Goal: Transaction & Acquisition: Purchase product/service

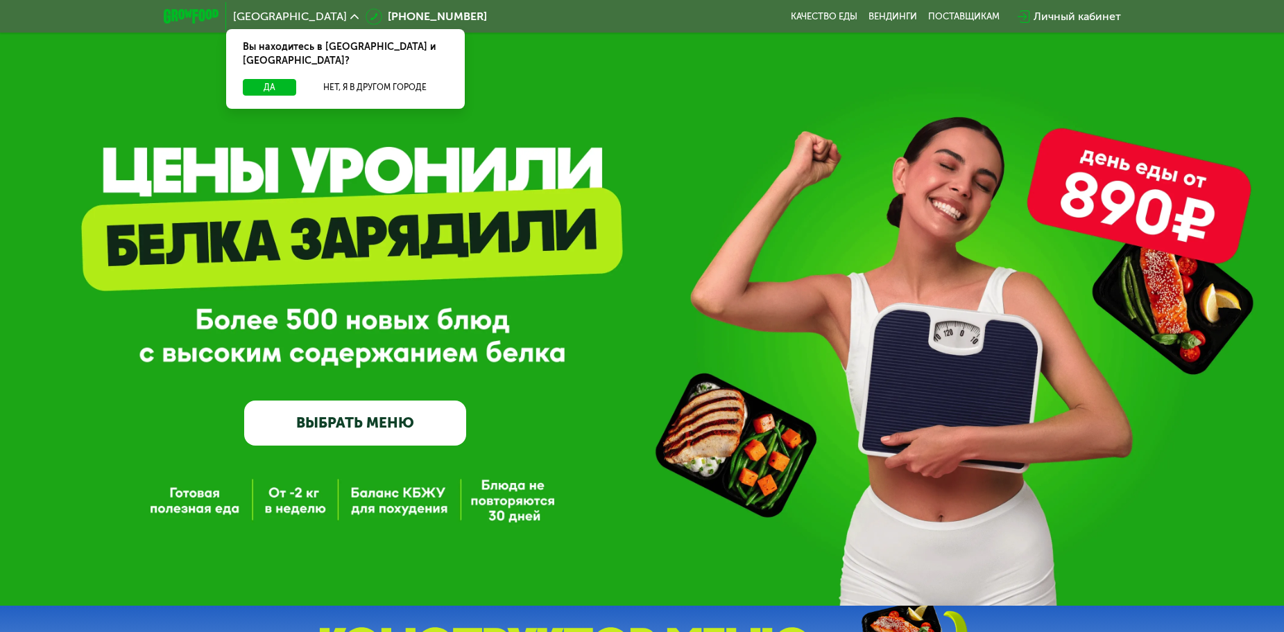
click at [445, 413] on link "ВЫБРАТЬ МЕНЮ" at bounding box center [355, 423] width 222 height 44
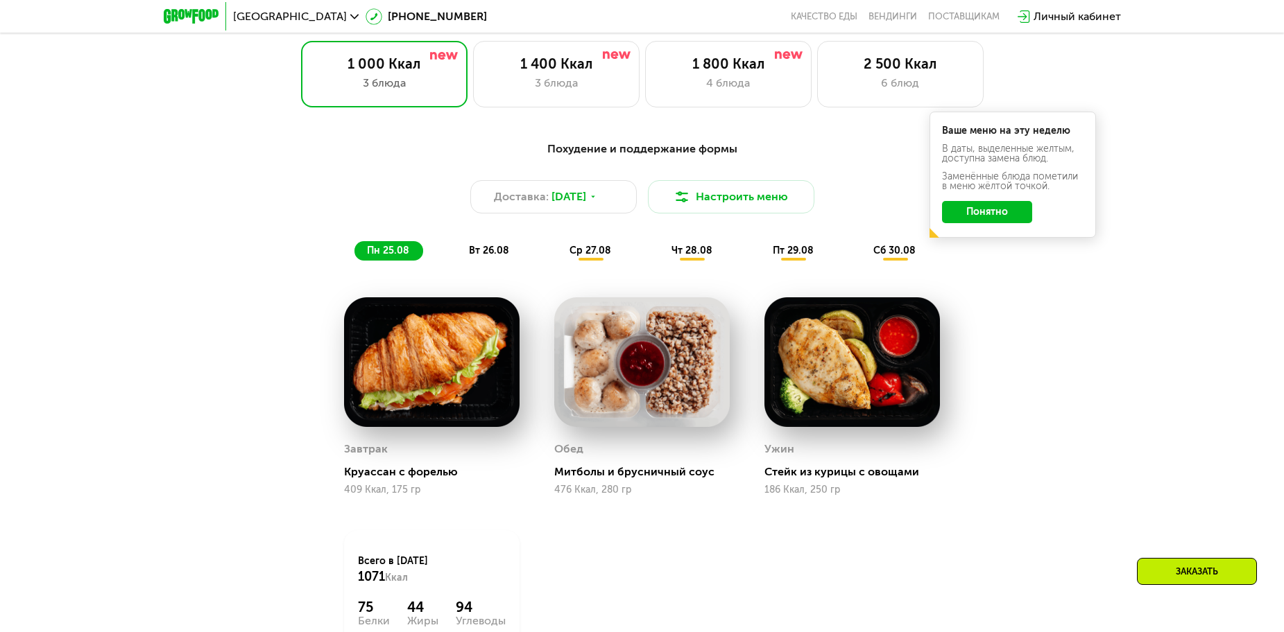
scroll to position [763, 0]
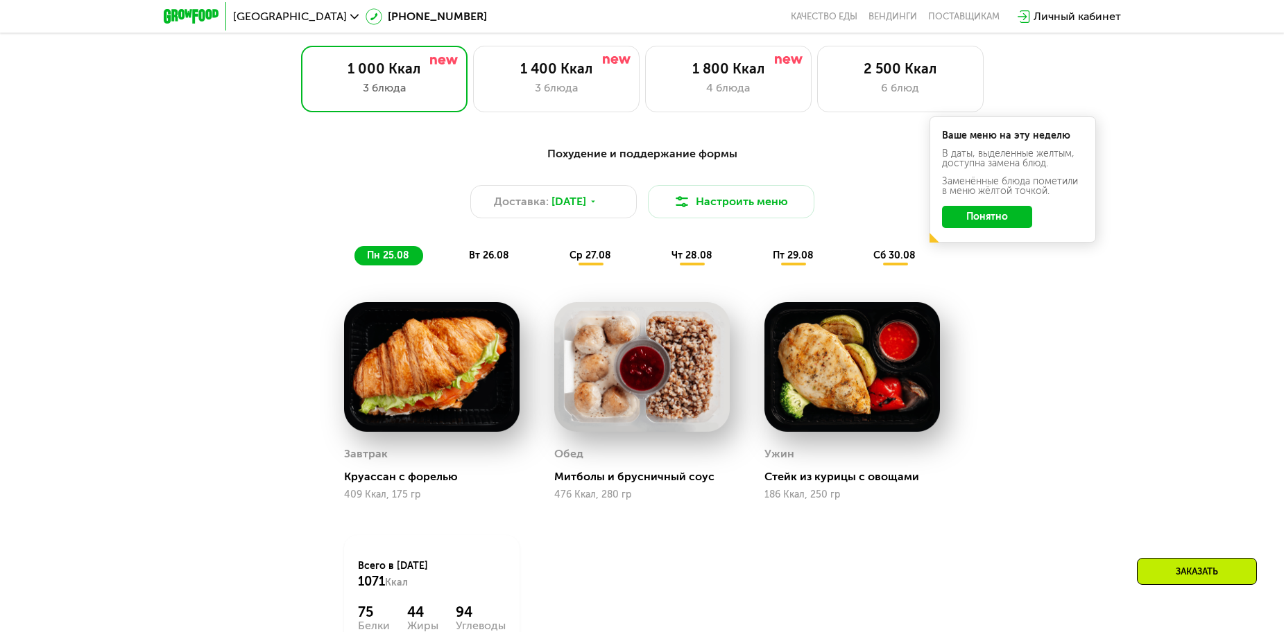
click at [465, 250] on div "Похудение и поддержание формы Доставка: [DATE] Настроить меню пн 25.08 вт 26.08…" at bounding box center [642, 206] width 821 height 120
click at [481, 259] on span "вт 26.08" at bounding box center [489, 256] width 40 height 12
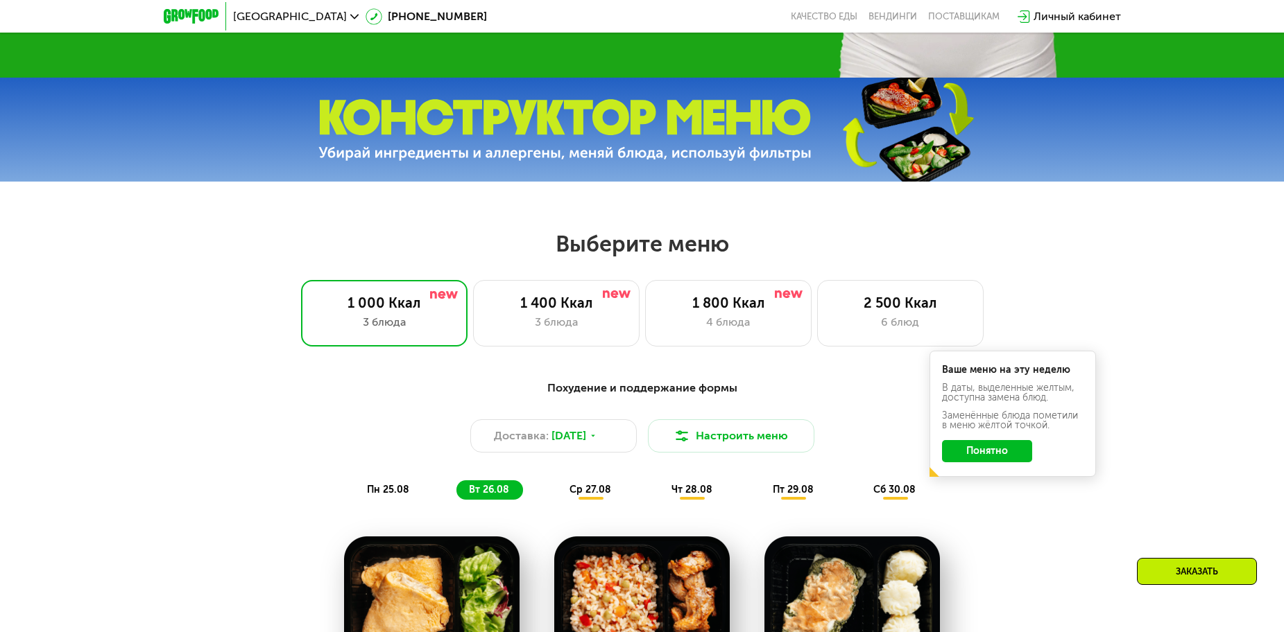
scroll to position [485, 0]
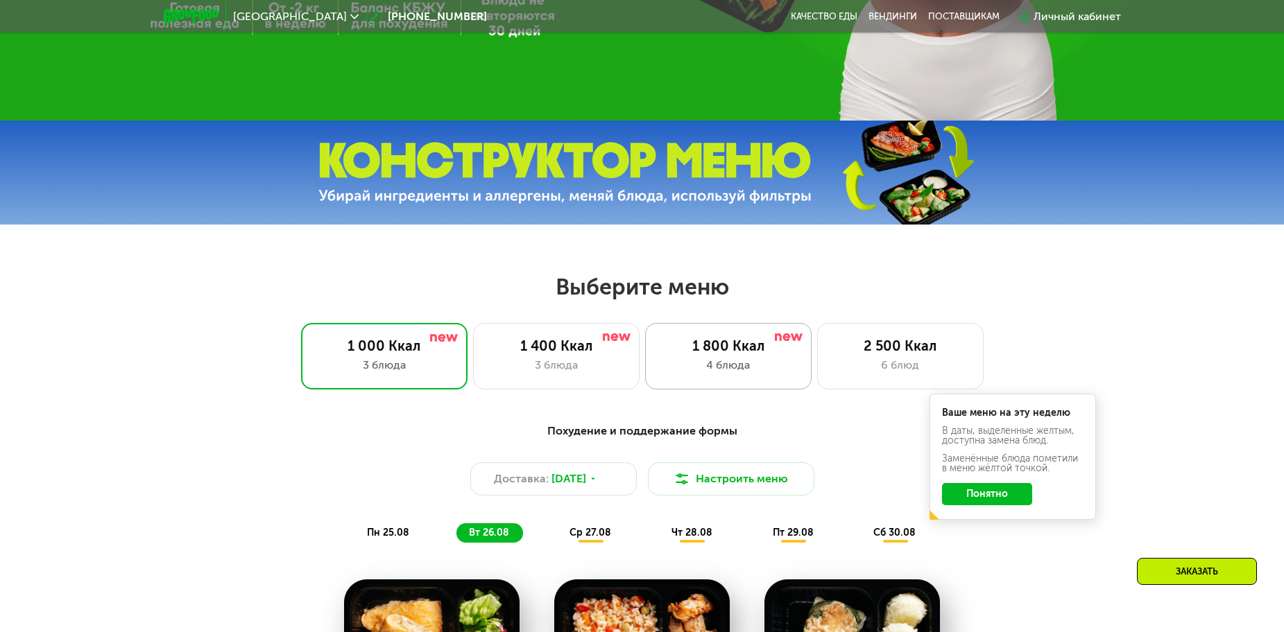
click at [705, 354] on div "1 800 Ккал" at bounding box center [728, 346] width 137 height 17
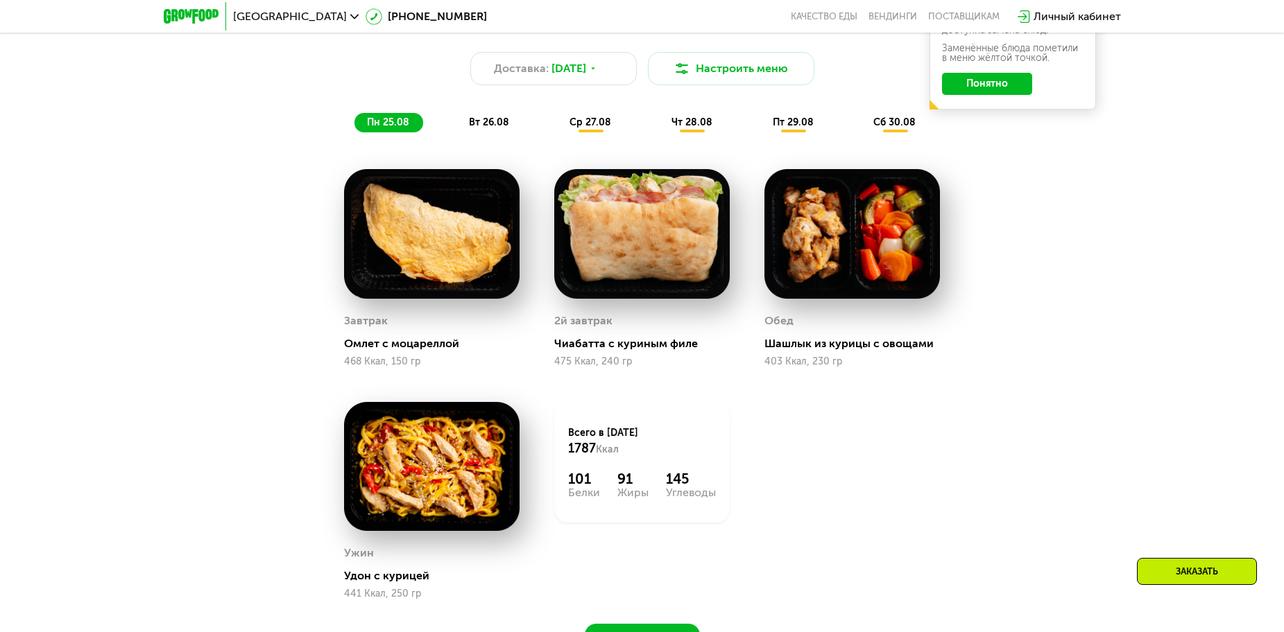
scroll to position [902, 0]
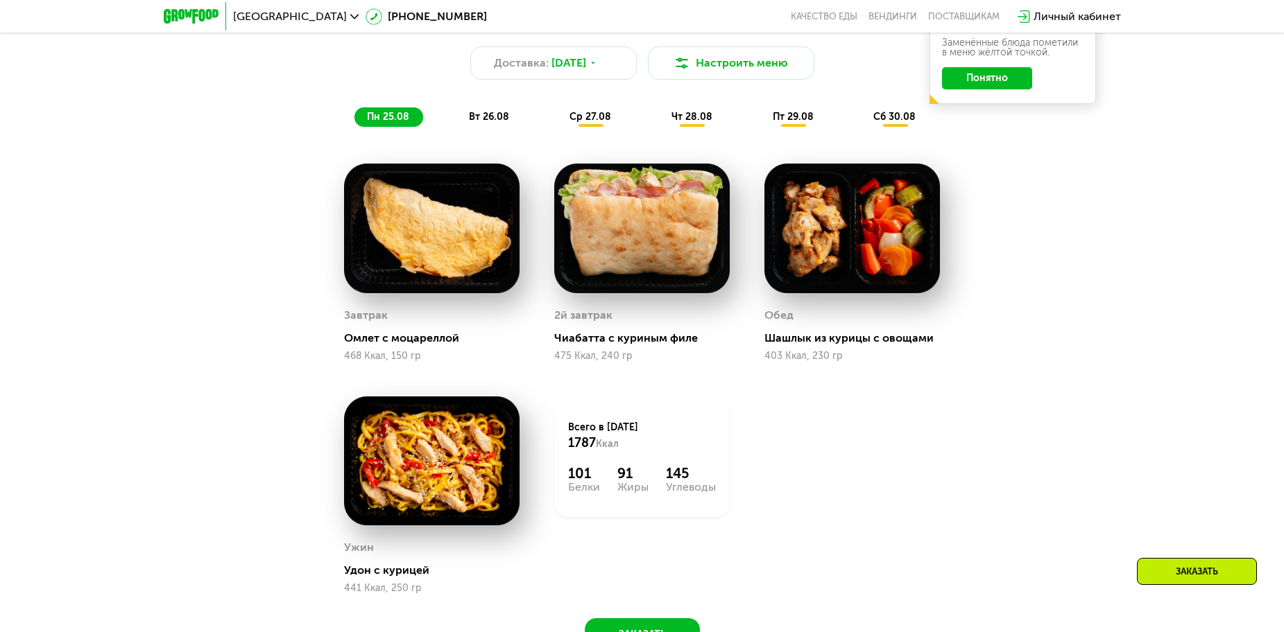
click at [508, 118] on span "вт 26.08" at bounding box center [489, 117] width 40 height 12
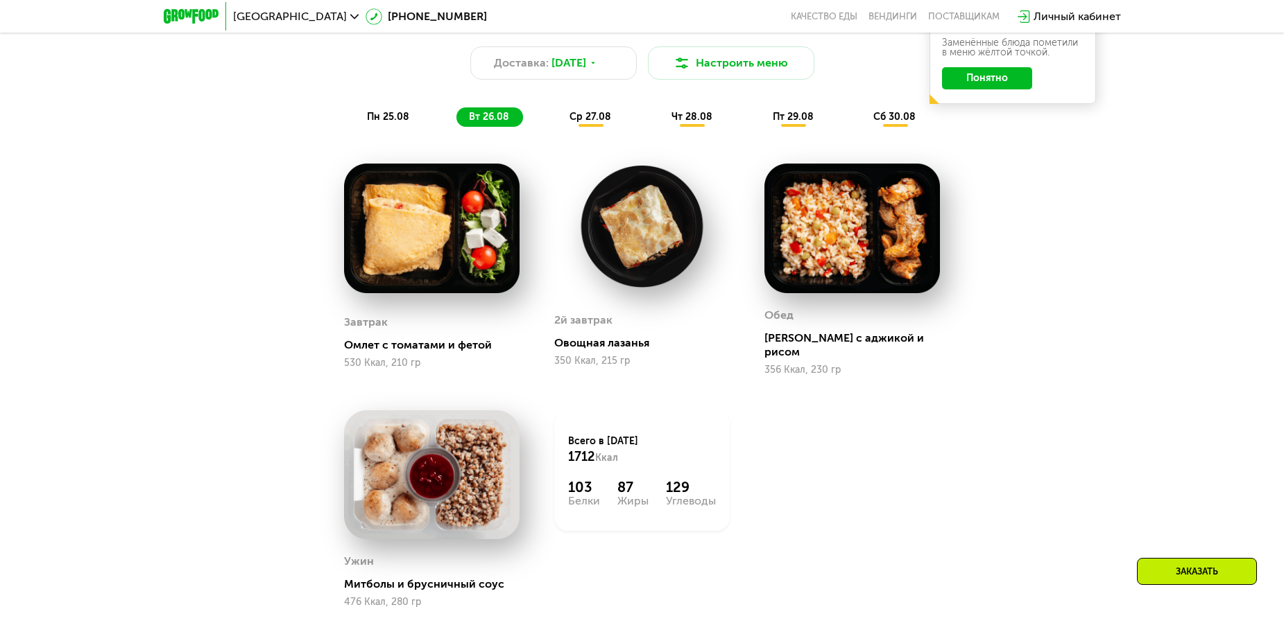
click at [598, 116] on span "ср 27.08" at bounding box center [590, 117] width 42 height 12
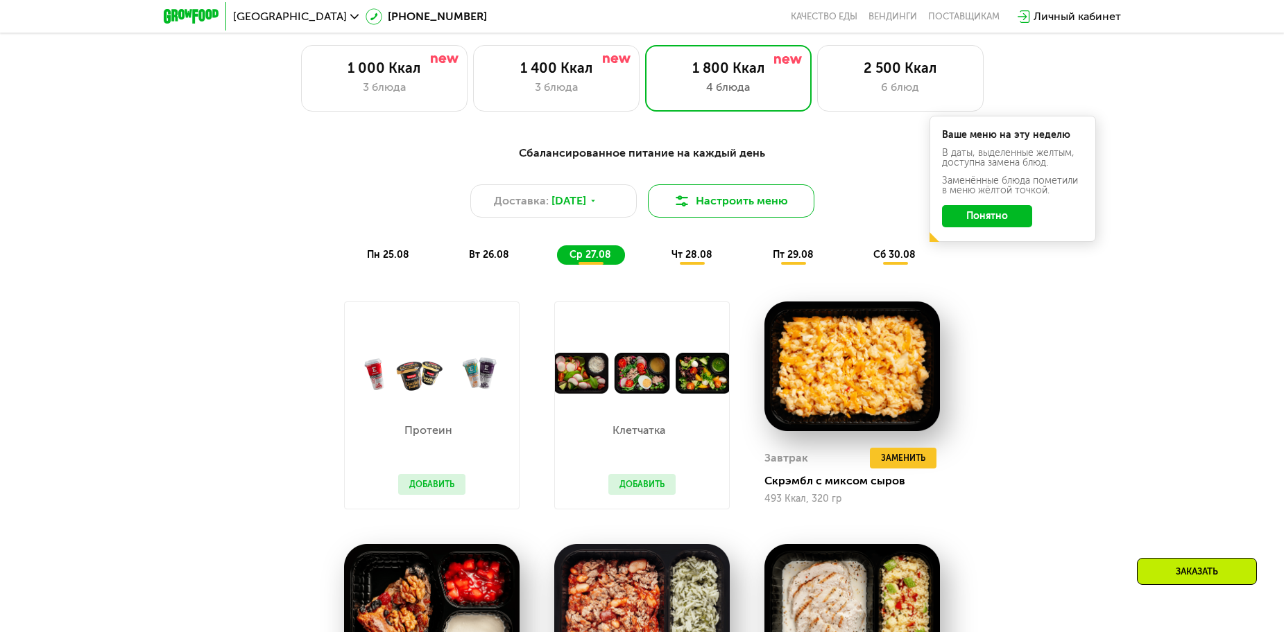
scroll to position [763, 0]
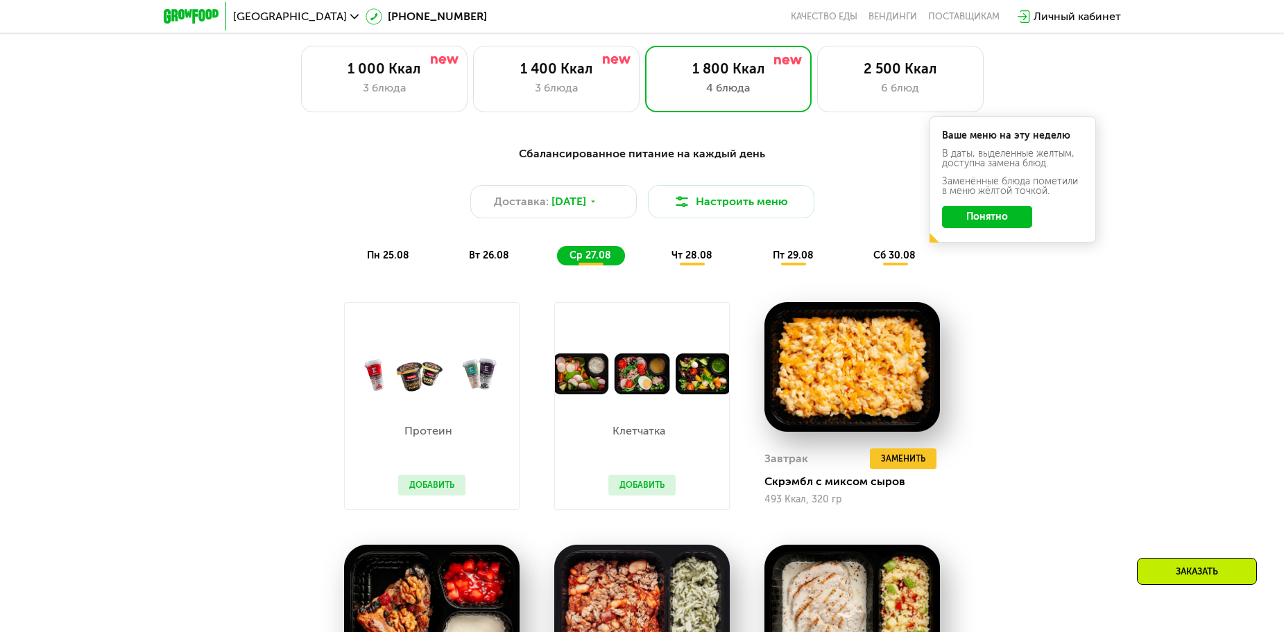
click at [693, 248] on div "Сбалансированное питание на каждый день Доставка: [DATE] Настроить меню пн 25.0…" at bounding box center [642, 206] width 821 height 120
click at [379, 260] on span "пн 25.08" at bounding box center [388, 256] width 42 height 12
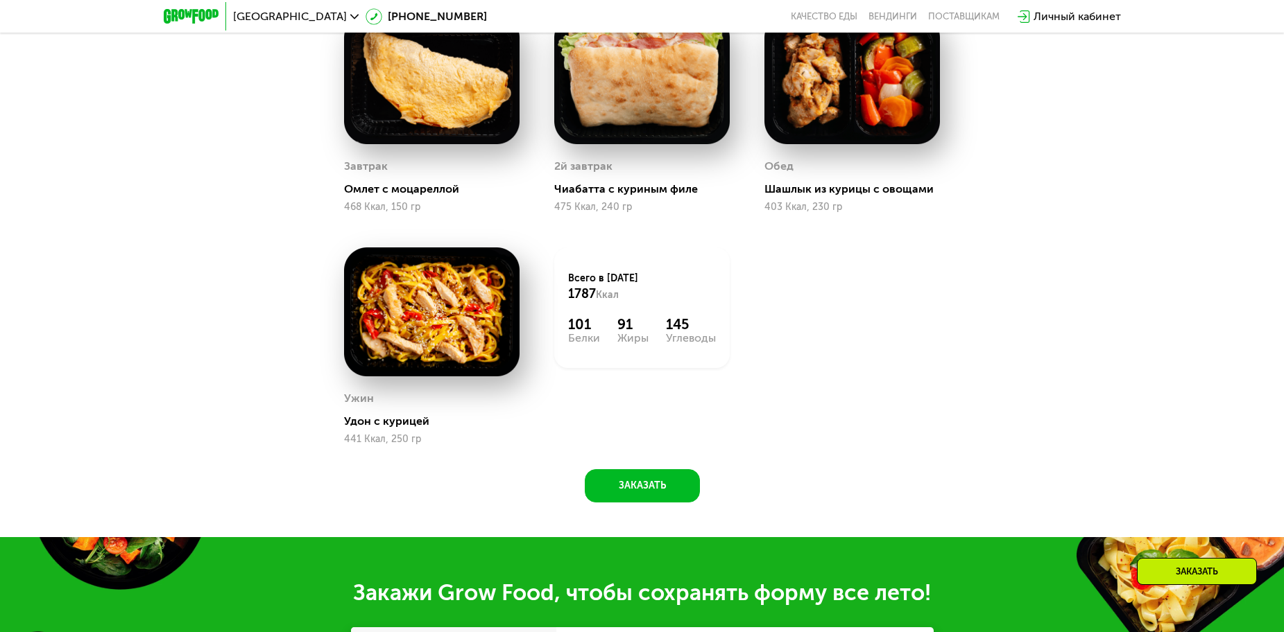
scroll to position [1040, 0]
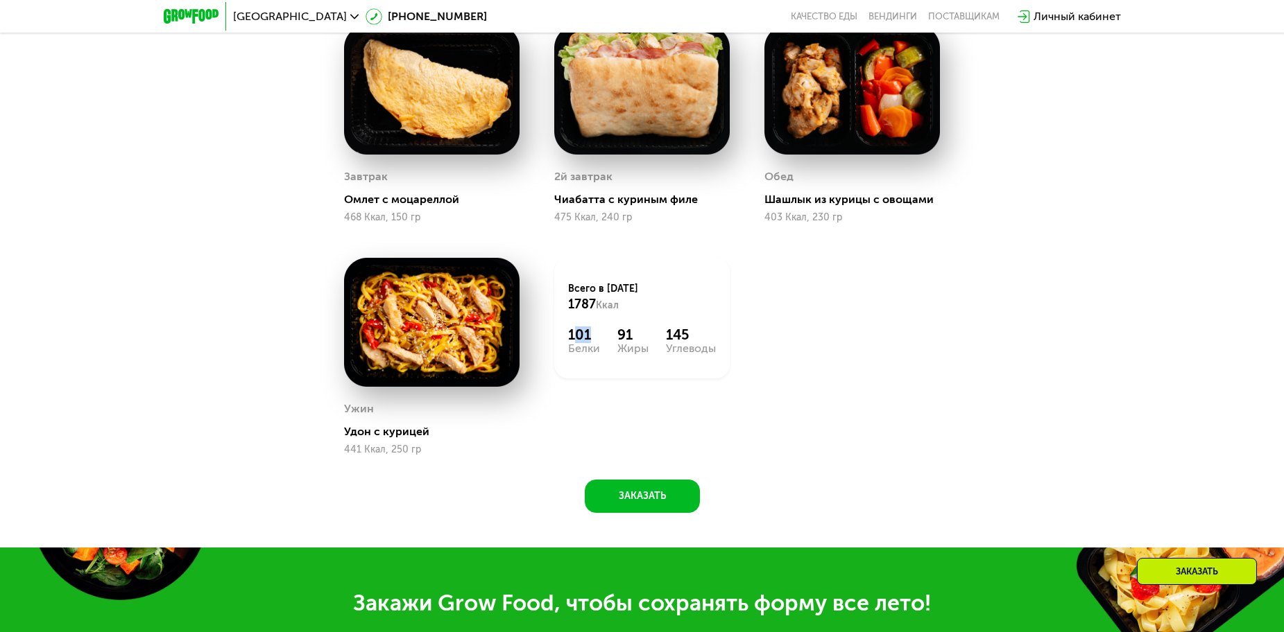
drag, startPoint x: 576, startPoint y: 336, endPoint x: 603, endPoint y: 336, distance: 26.4
click at [603, 336] on div "101 Белки 91 Жиры 145 Углеводы" at bounding box center [642, 341] width 148 height 28
drag, startPoint x: 617, startPoint y: 336, endPoint x: 635, endPoint y: 336, distance: 17.4
click at [635, 336] on div "91" at bounding box center [632, 335] width 31 height 17
drag, startPoint x: 668, startPoint y: 345, endPoint x: 698, endPoint y: 338, distance: 31.1
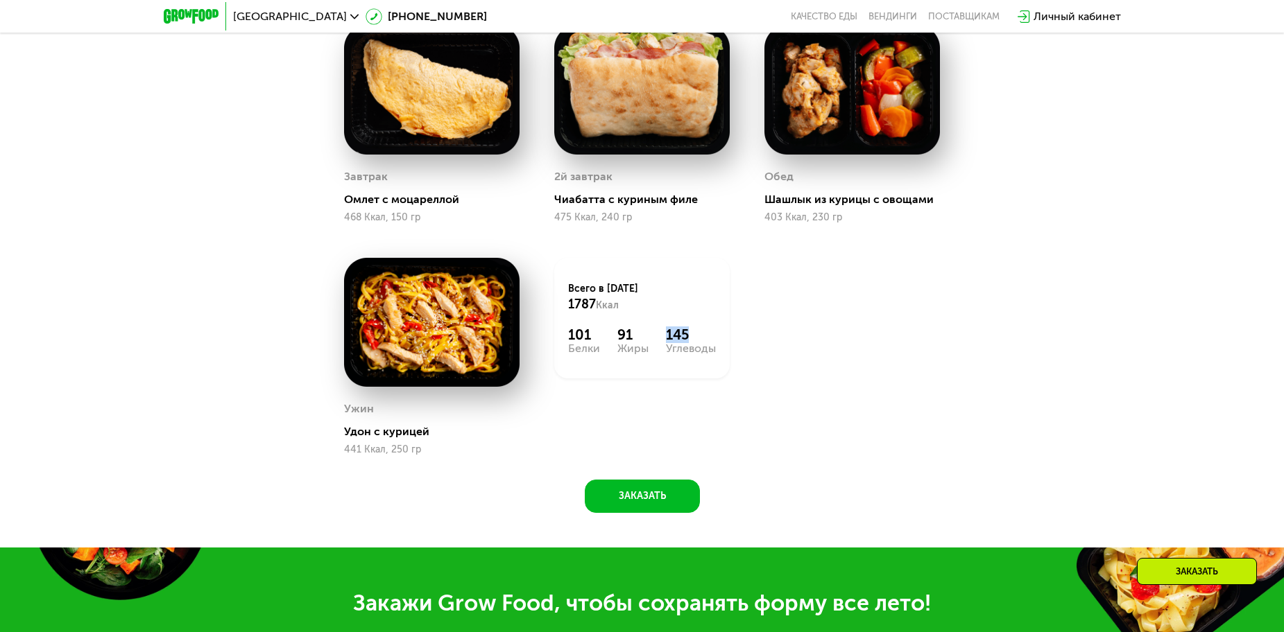
click at [698, 338] on div "145" at bounding box center [691, 335] width 50 height 17
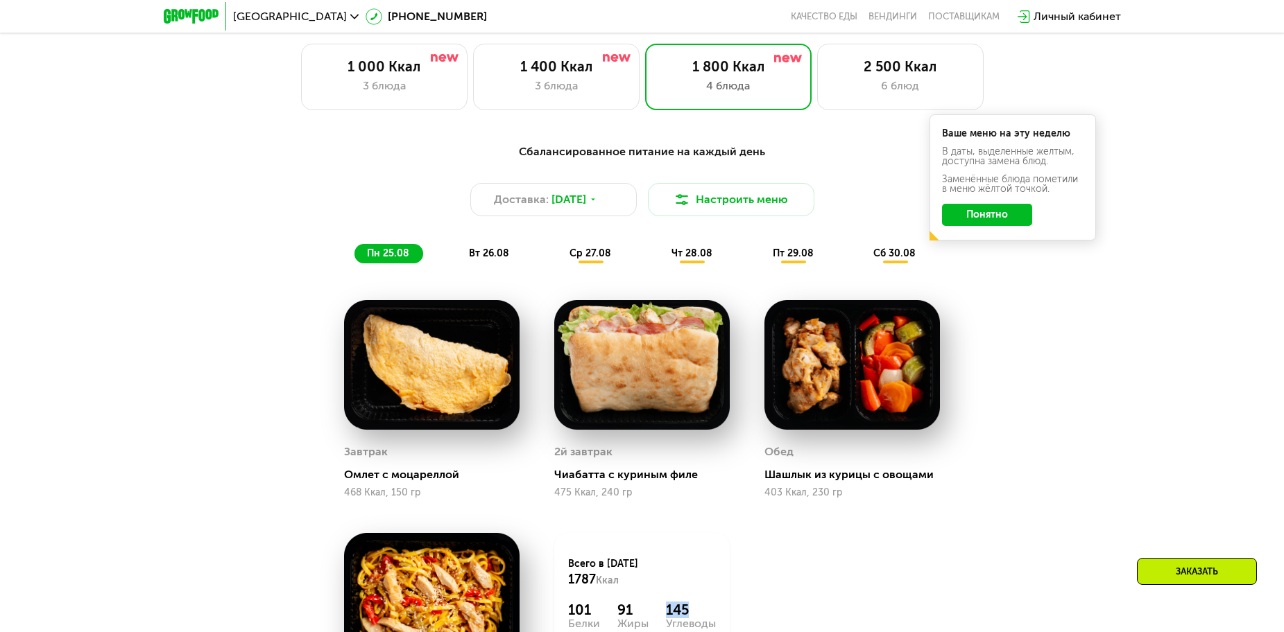
scroll to position [763, 0]
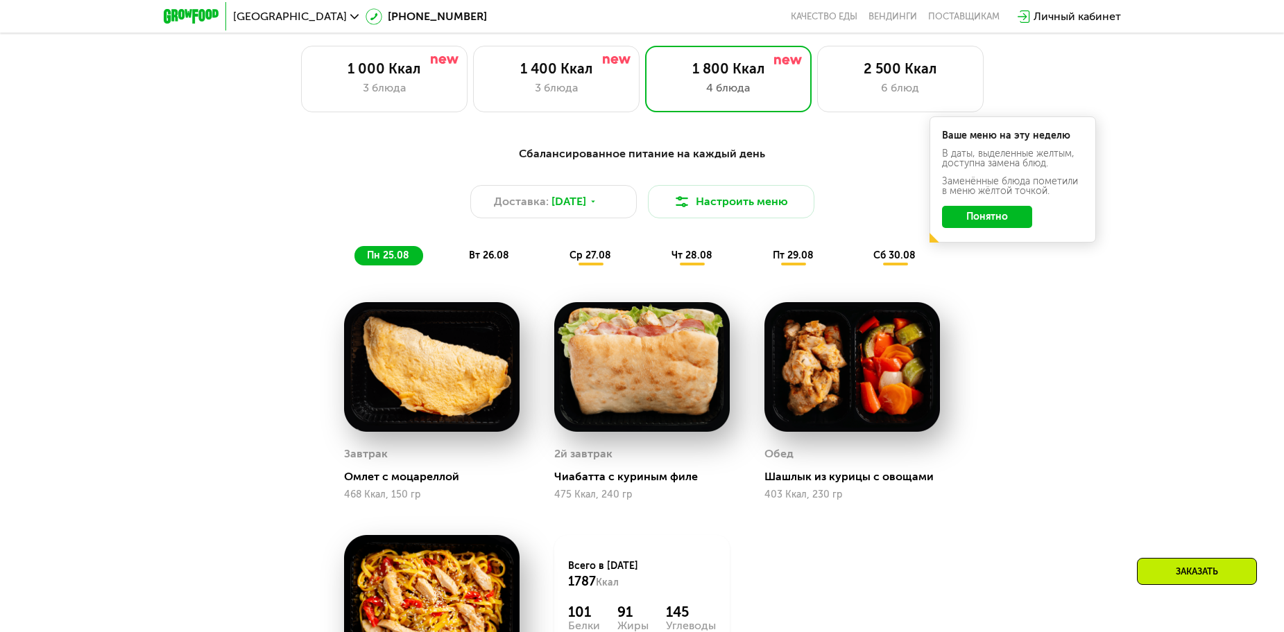
click at [557, 259] on div "вт 26.08" at bounding box center [591, 255] width 68 height 19
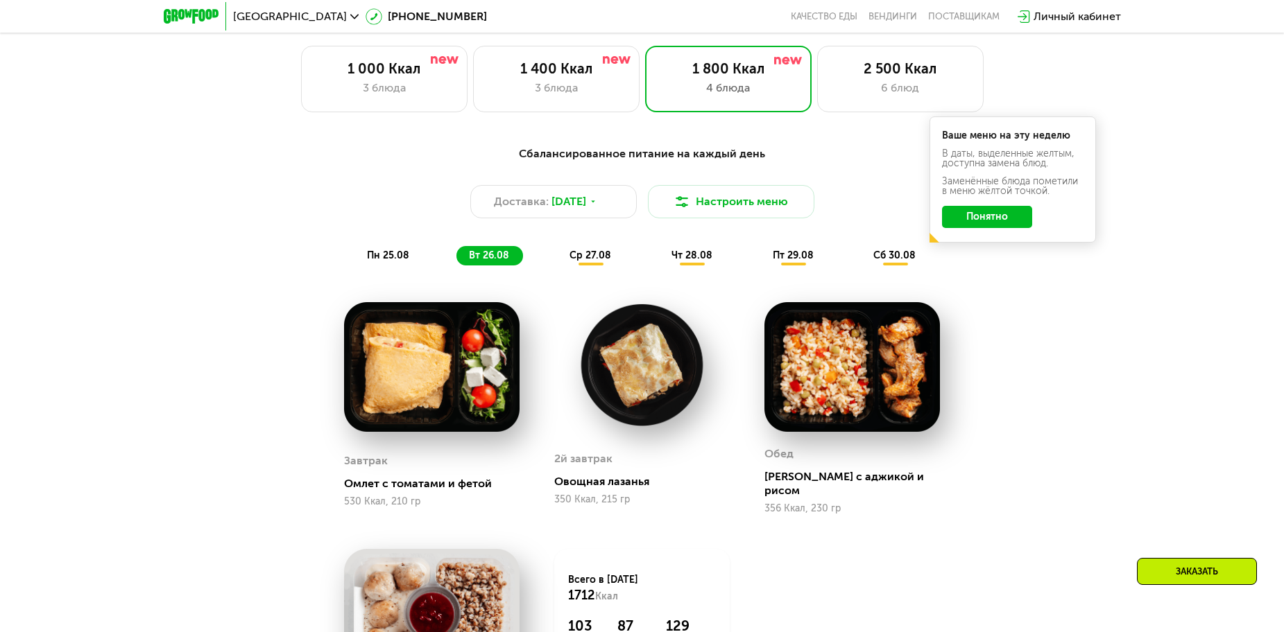
drag, startPoint x: 575, startPoint y: 270, endPoint x: 590, endPoint y: 269, distance: 15.3
click at [659, 266] on div "ср 27.08" at bounding box center [692, 255] width 67 height 19
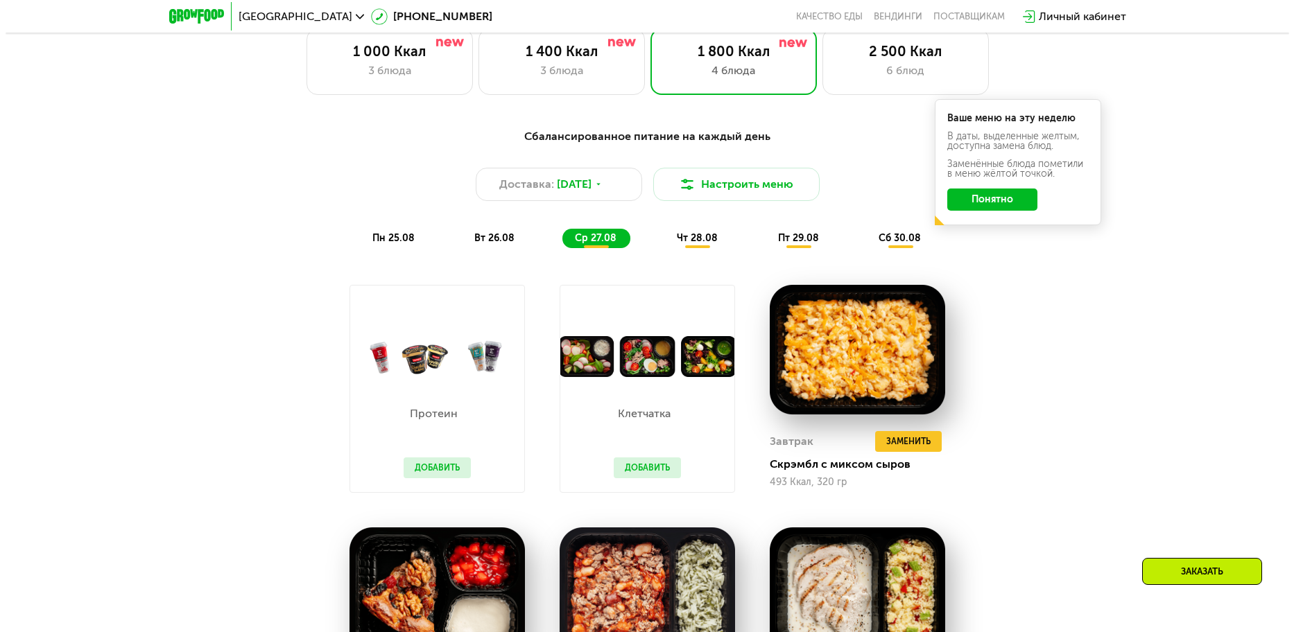
scroll to position [693, 0]
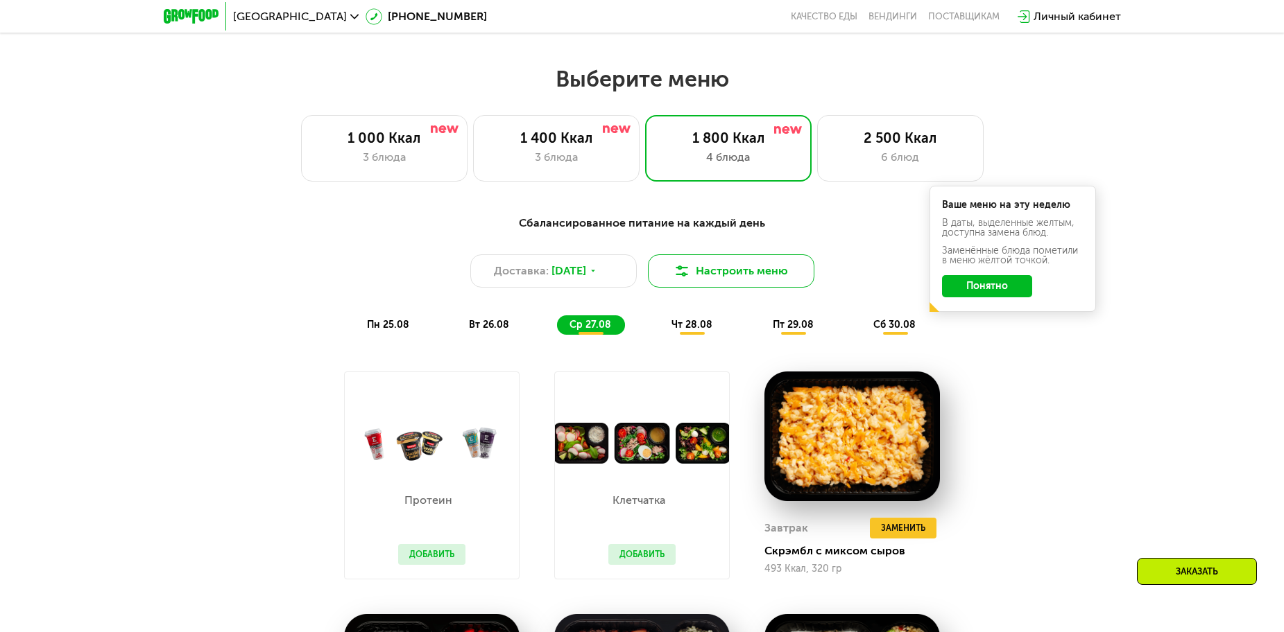
click at [761, 284] on button "Настроить меню" at bounding box center [731, 271] width 166 height 33
